Goal: Task Accomplishment & Management: Use online tool/utility

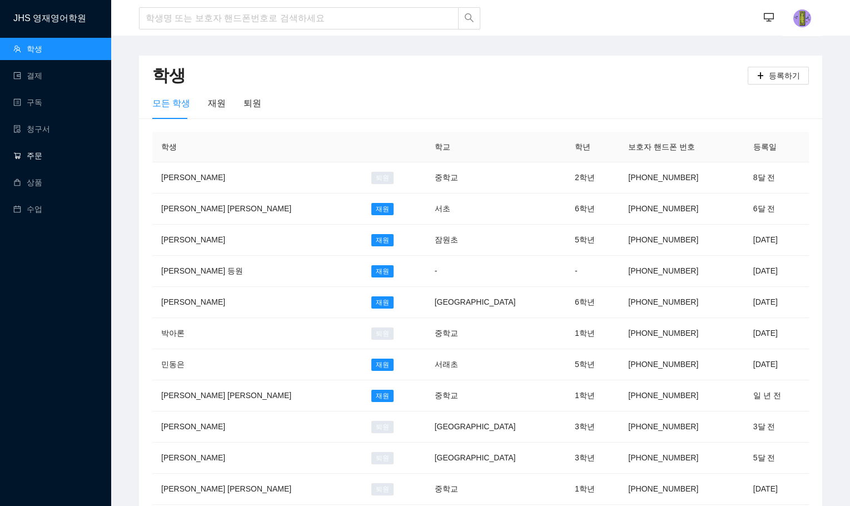
click at [42, 156] on link "주문" at bounding box center [27, 155] width 29 height 9
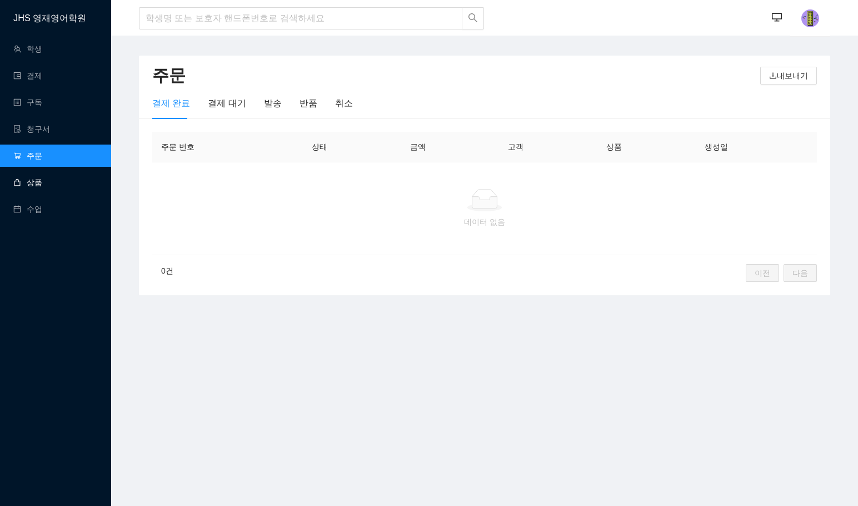
click at [42, 187] on link "상품" at bounding box center [27, 182] width 29 height 9
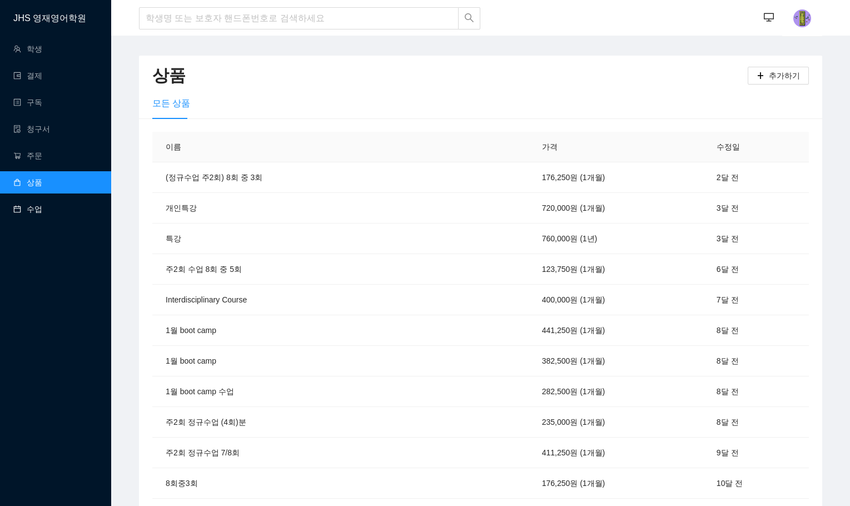
click at [42, 205] on link "수업" at bounding box center [27, 209] width 29 height 9
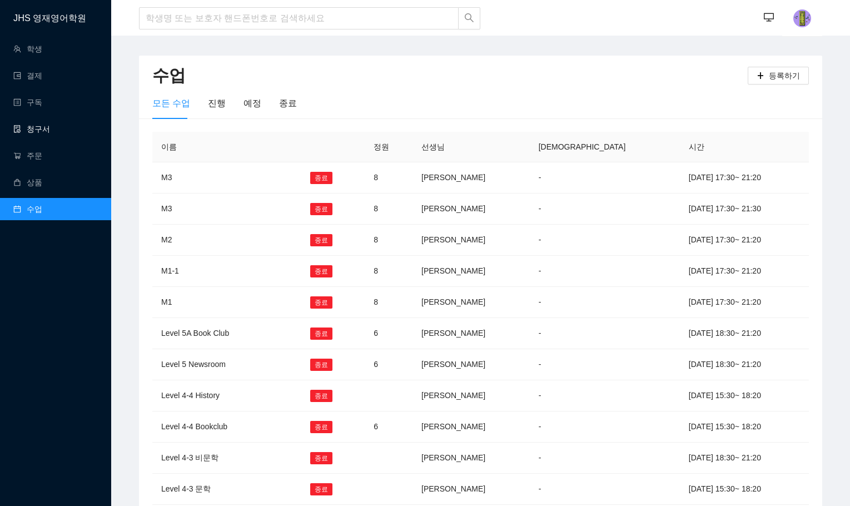
click at [50, 128] on link "청구서" at bounding box center [31, 129] width 37 height 9
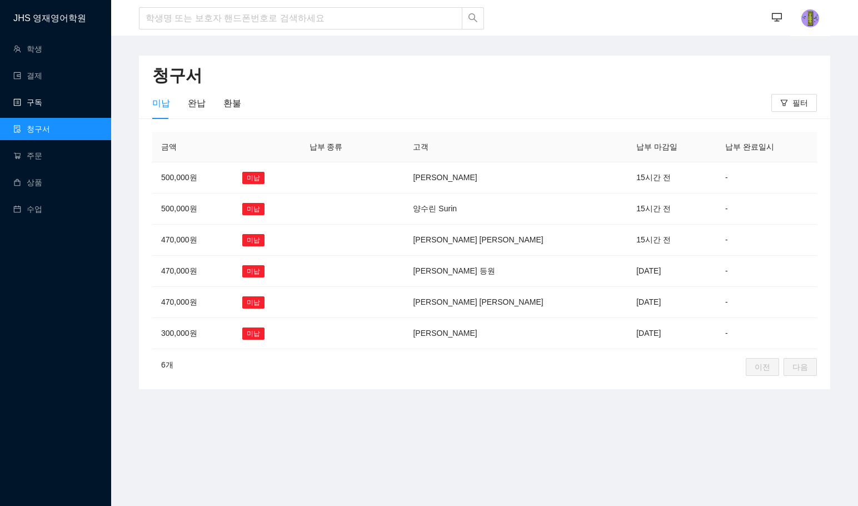
click at [42, 101] on link "구독" at bounding box center [27, 102] width 29 height 9
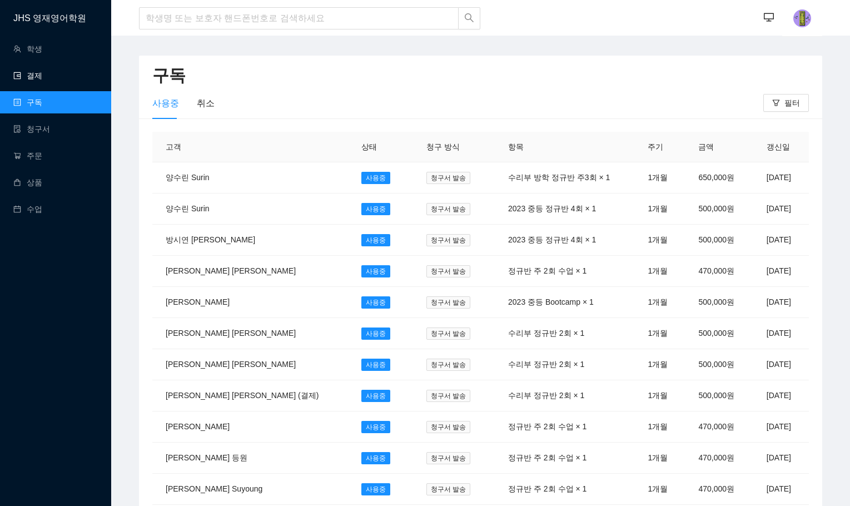
click at [42, 71] on link "결제" at bounding box center [27, 75] width 29 height 9
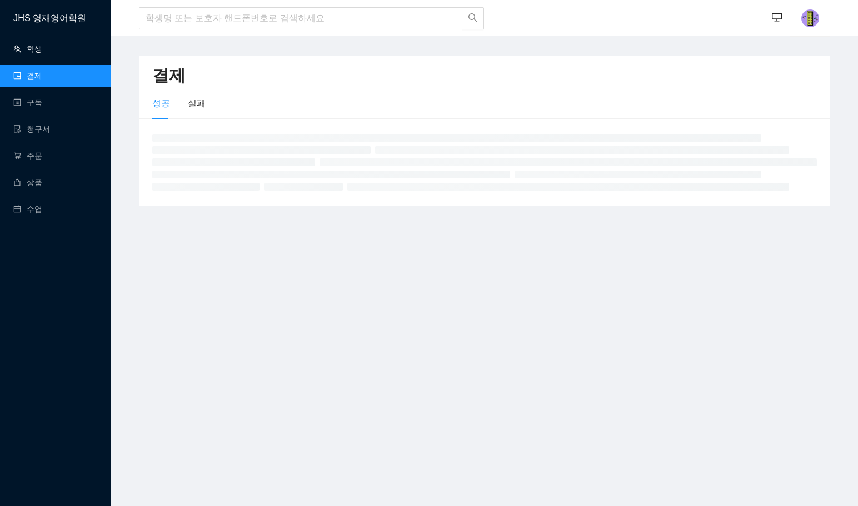
click at [42, 44] on link "학생" at bounding box center [27, 48] width 29 height 9
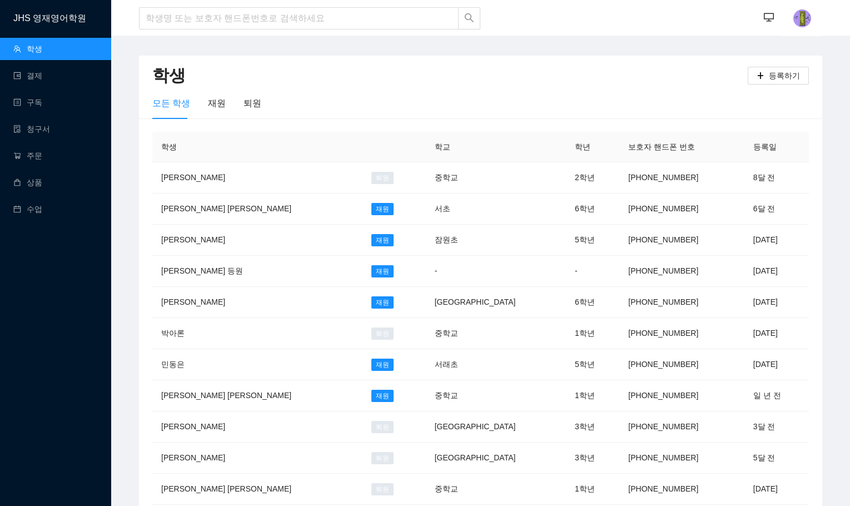
click at [449, 100] on div "모든 학생 재원 퇴원" at bounding box center [480, 103] width 656 height 32
click at [644, 84] on h2 "학생" at bounding box center [449, 75] width 595 height 23
click at [774, 25] on button "button" at bounding box center [769, 18] width 22 height 22
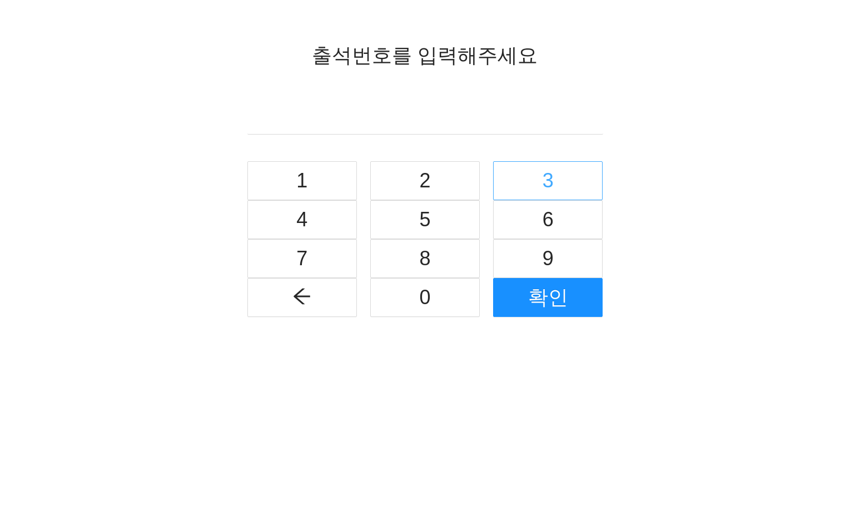
click at [513, 176] on button "3" at bounding box center [548, 180] width 110 height 39
click at [457, 305] on button "0" at bounding box center [425, 297] width 110 height 39
click at [320, 228] on button "4" at bounding box center [302, 219] width 110 height 39
click at [508, 170] on button "3" at bounding box center [548, 180] width 110 height 39
click at [448, 191] on button "2" at bounding box center [425, 180] width 110 height 39
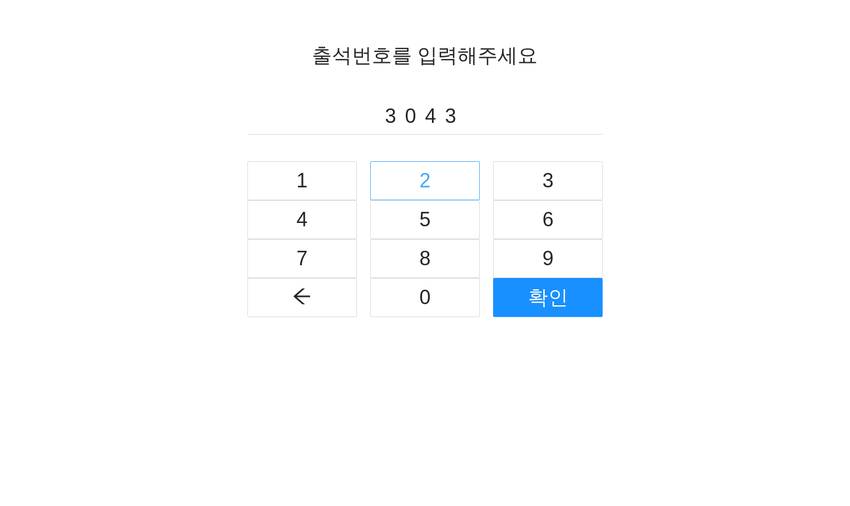
type input "30432"
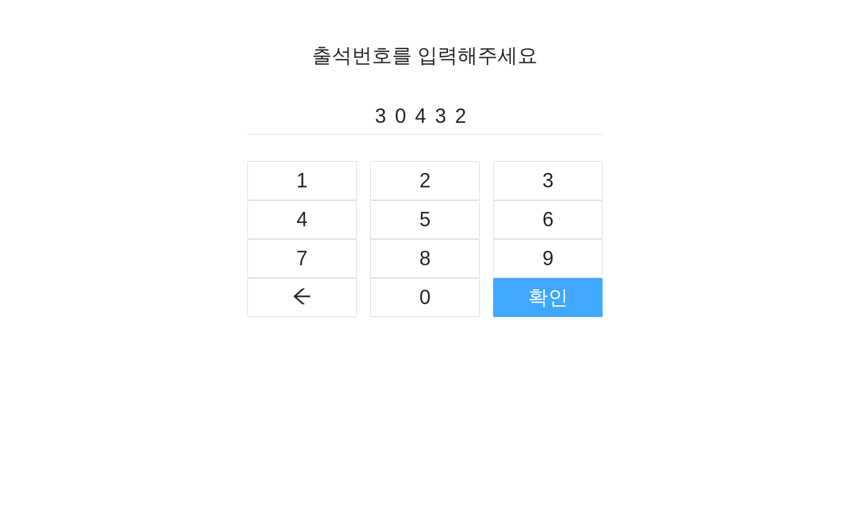
click at [565, 302] on span "확인" at bounding box center [548, 298] width 40 height 32
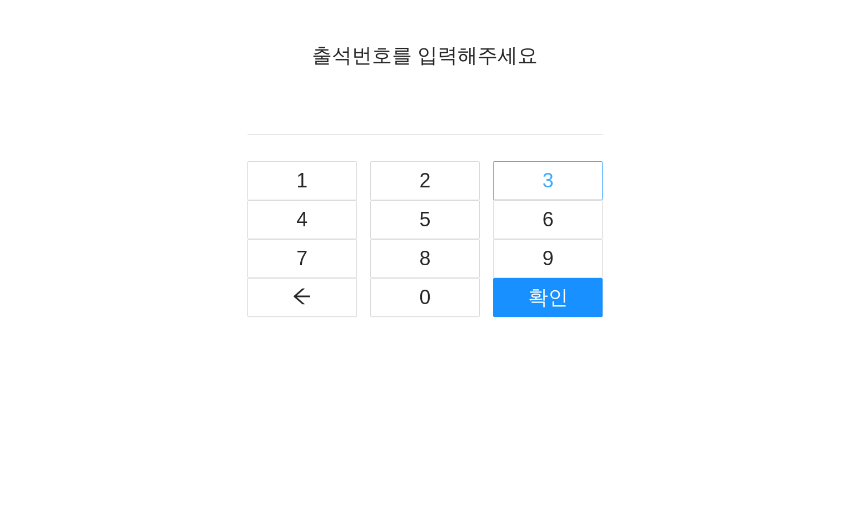
drag, startPoint x: 570, startPoint y: 181, endPoint x: 489, endPoint y: 205, distance: 84.8
click at [570, 181] on button "3" at bounding box center [548, 180] width 110 height 39
click at [457, 158] on div "출석번호를 입력해주세요 3 1 2 3 4 5 6 7 8 9 0 확인" at bounding box center [425, 178] width 356 height 277
click at [451, 178] on button "2" at bounding box center [425, 180] width 110 height 39
click at [445, 239] on button "8" at bounding box center [425, 258] width 110 height 39
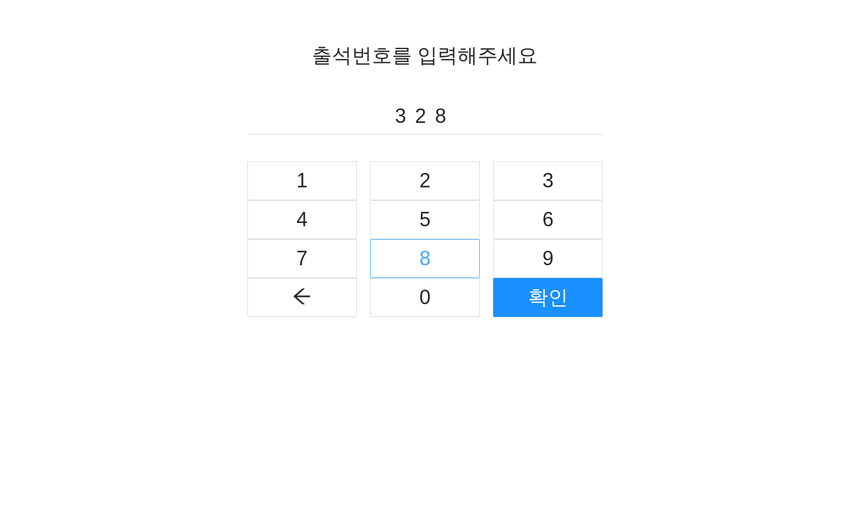
click at [416, 251] on button "8" at bounding box center [425, 258] width 110 height 39
type input "3288"
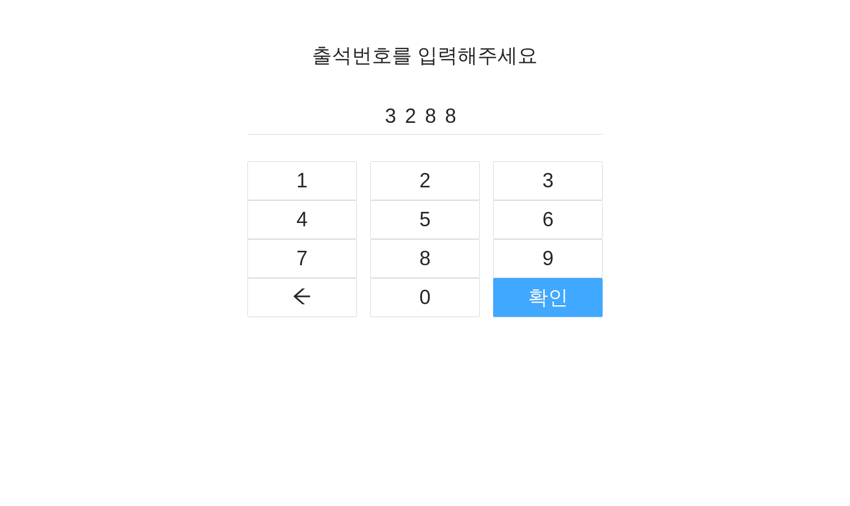
click at [557, 312] on span "확인" at bounding box center [548, 298] width 40 height 32
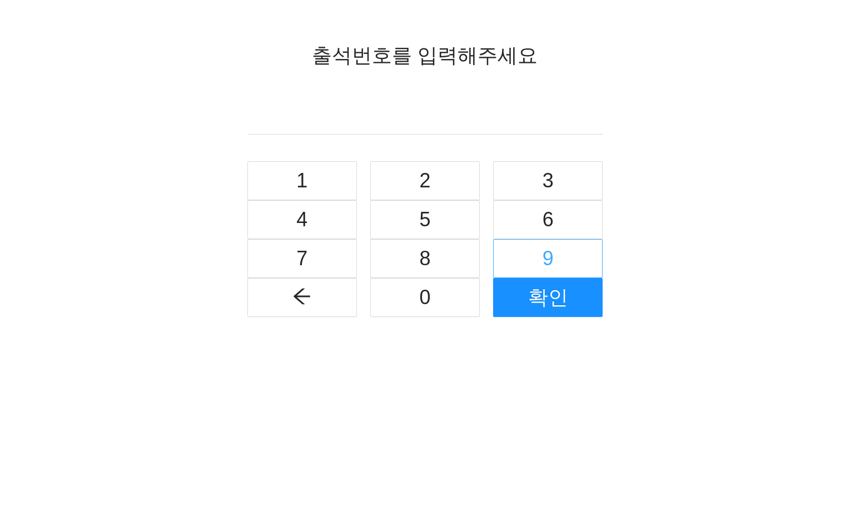
click at [531, 248] on button "9" at bounding box center [548, 258] width 110 height 39
click at [386, 314] on button "0" at bounding box center [425, 297] width 110 height 39
click at [508, 172] on button "3" at bounding box center [548, 180] width 110 height 39
click at [308, 245] on button "7" at bounding box center [302, 258] width 110 height 39
click at [533, 181] on button "3" at bounding box center [548, 180] width 110 height 39
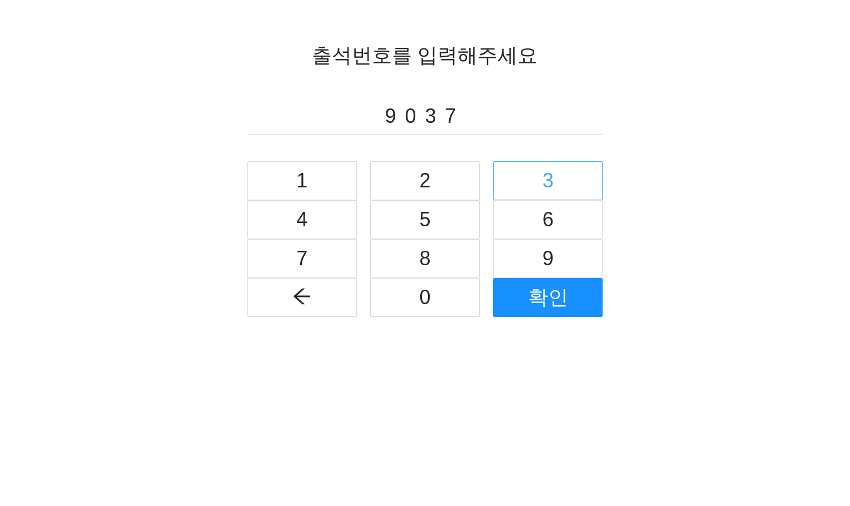
type input "90373"
click at [493, 161] on button "3" at bounding box center [548, 180] width 110 height 39
click at [287, 290] on button "button" at bounding box center [302, 297] width 110 height 39
type input "90373"
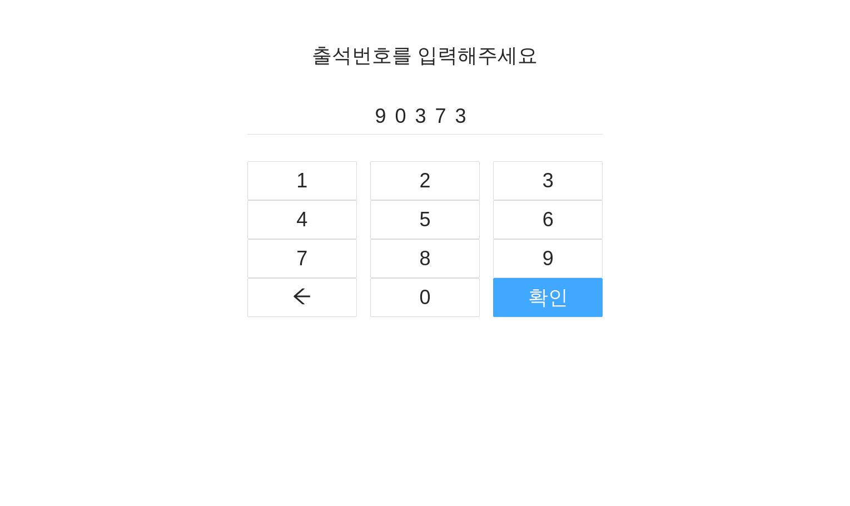
click at [596, 314] on button "확인" at bounding box center [548, 297] width 110 height 39
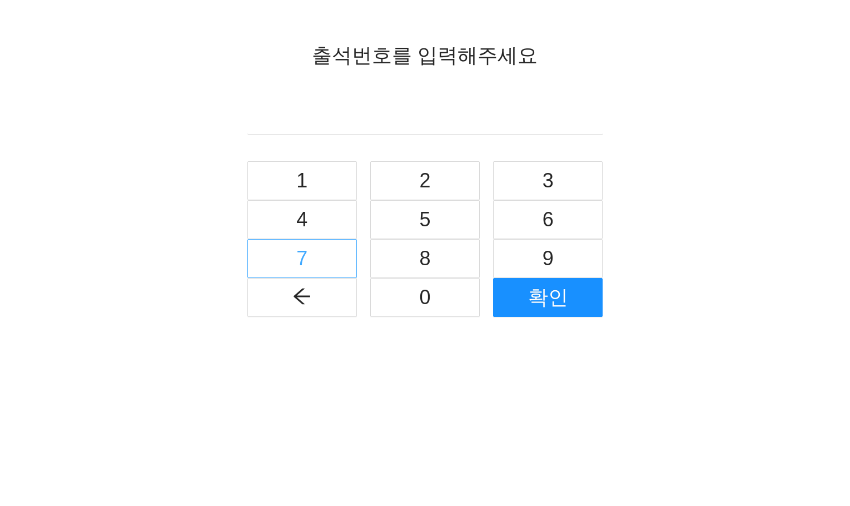
click at [323, 253] on button "7" at bounding box center [302, 258] width 110 height 39
click at [324, 216] on button "4" at bounding box center [302, 219] width 110 height 39
click at [441, 178] on button "2" at bounding box center [425, 180] width 110 height 39
type input "7422"
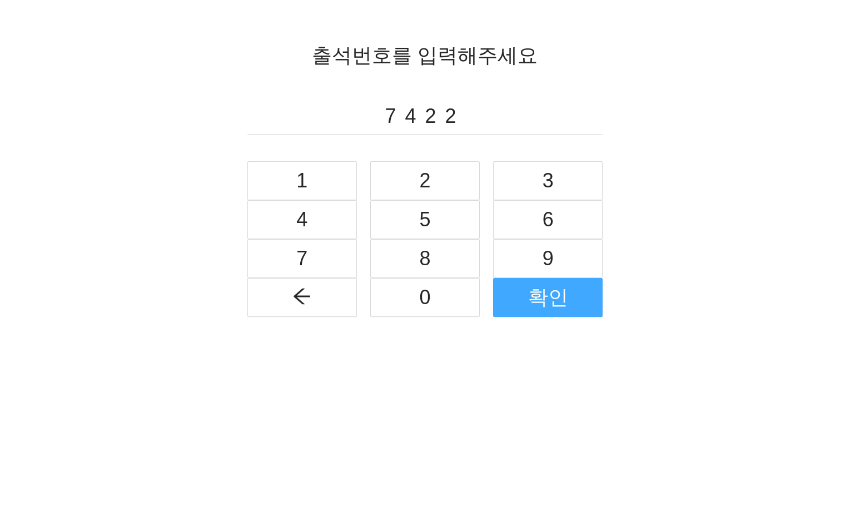
click at [519, 300] on button "확인" at bounding box center [548, 297] width 110 height 39
